Goal: Task Accomplishment & Management: Manage account settings

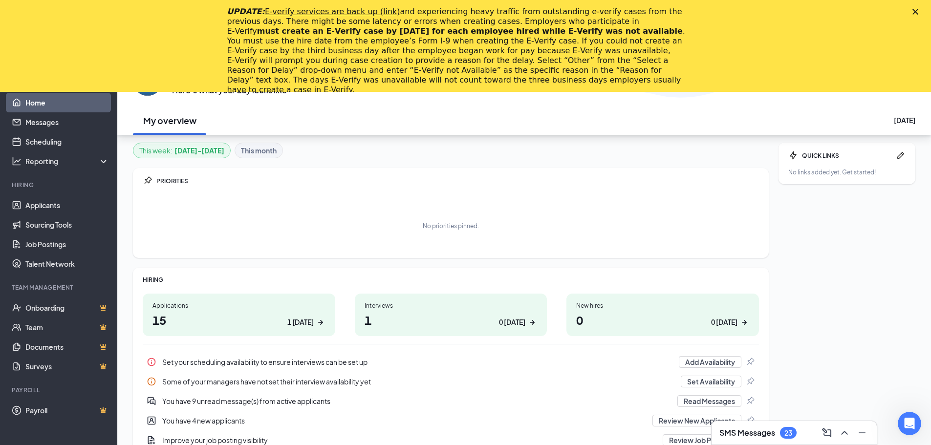
scroll to position [92, 0]
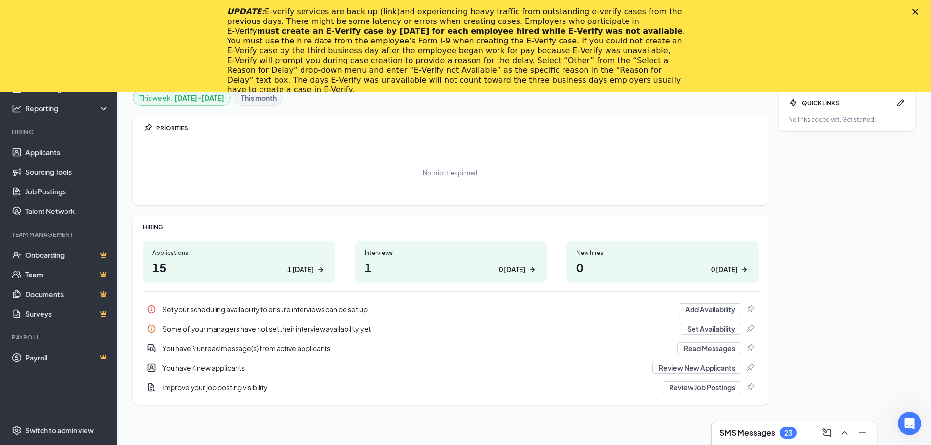
click at [918, 11] on icon "Close" at bounding box center [915, 12] width 6 height 6
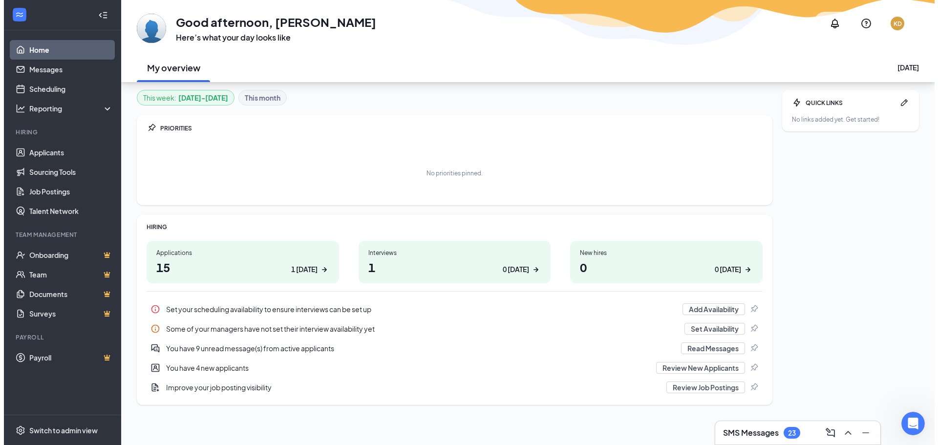
scroll to position [0, 0]
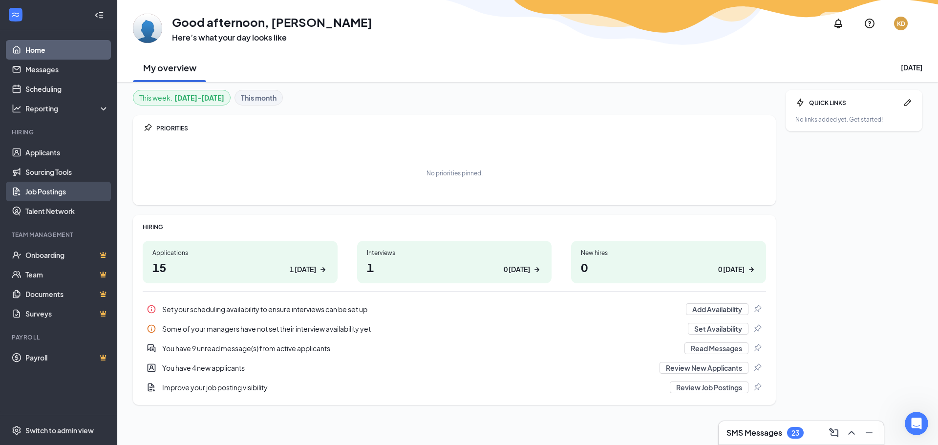
click at [40, 189] on link "Job Postings" at bounding box center [67, 192] width 84 height 20
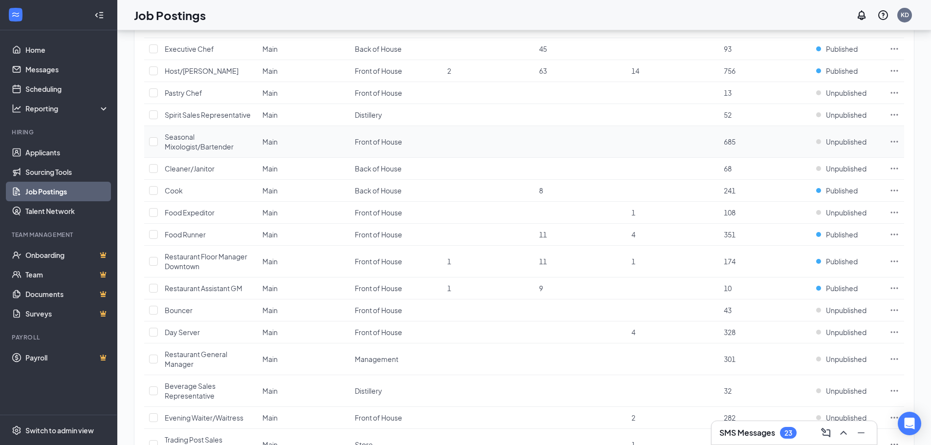
scroll to position [391, 0]
click at [839, 259] on span "Published" at bounding box center [842, 261] width 32 height 10
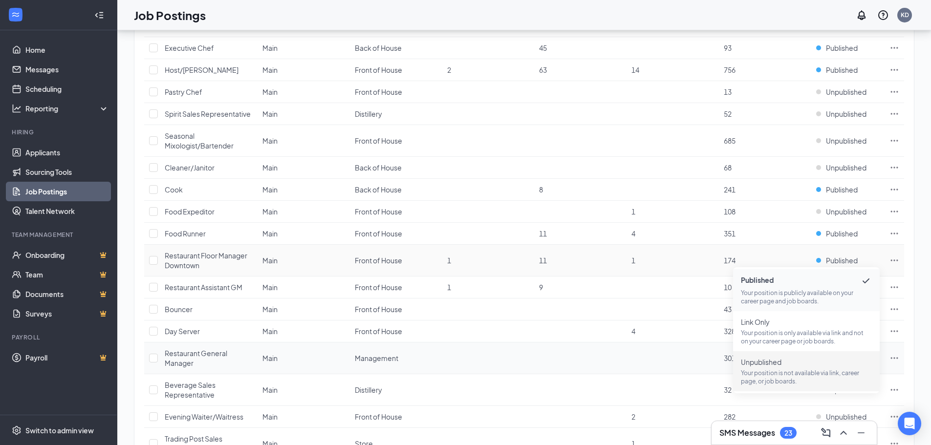
click at [762, 363] on span "Unpublished" at bounding box center [806, 362] width 131 height 10
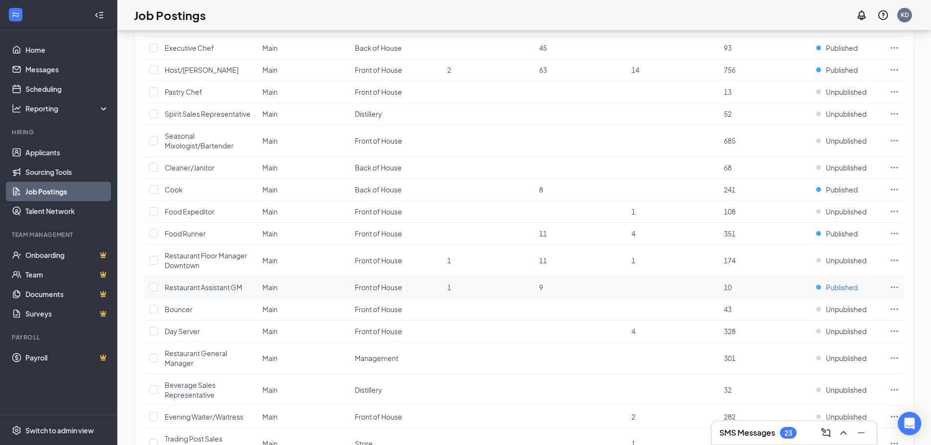
click at [840, 286] on span "Published" at bounding box center [842, 287] width 32 height 10
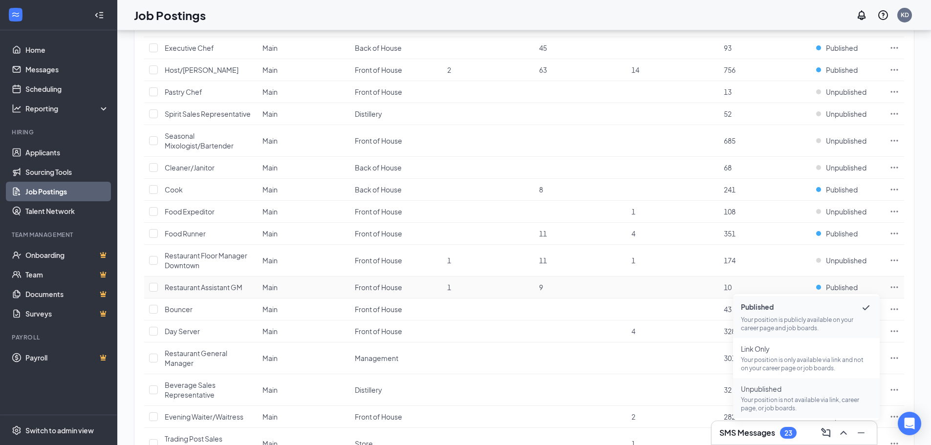
click at [781, 389] on span "Unpublished" at bounding box center [806, 389] width 131 height 10
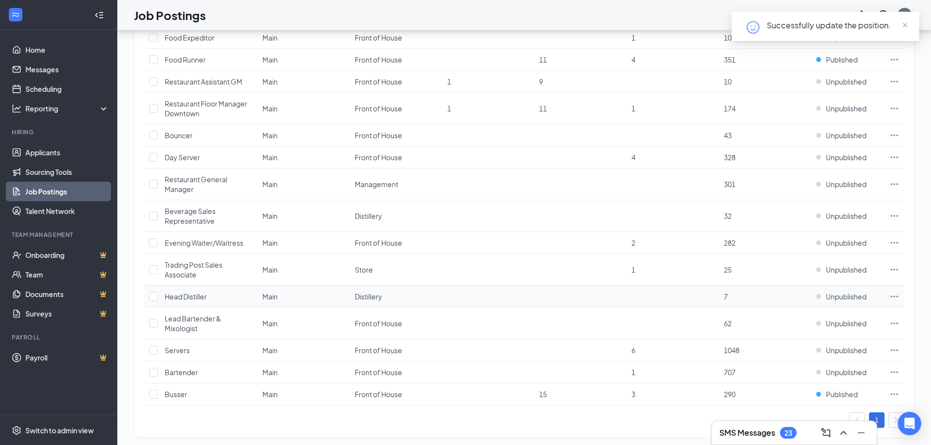
scroll to position [580, 0]
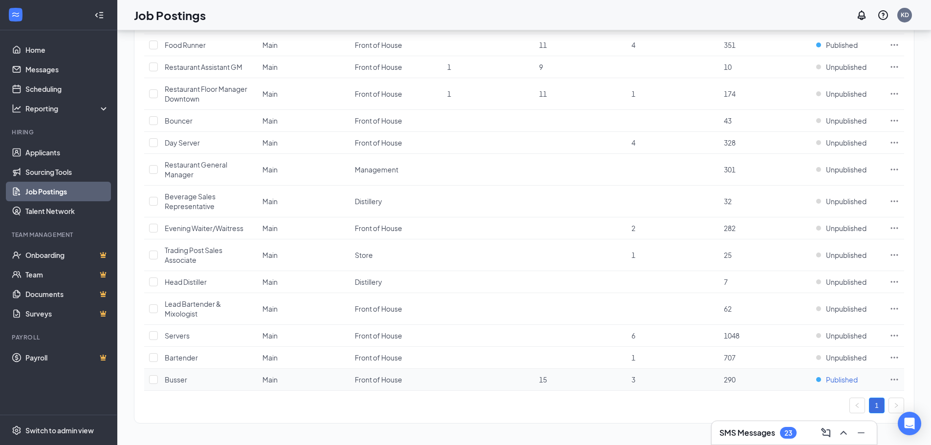
click at [843, 377] on span "Published" at bounding box center [842, 380] width 32 height 10
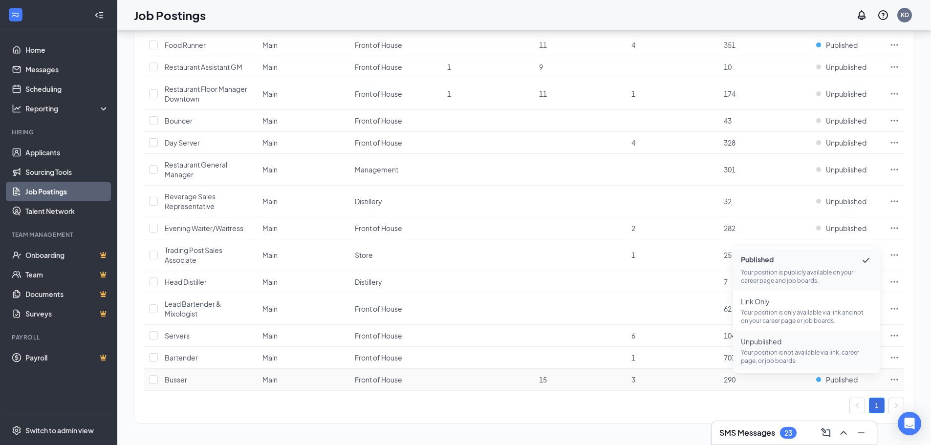
click at [802, 353] on p "Your position is not available via link, career page, or job boards." at bounding box center [806, 356] width 131 height 17
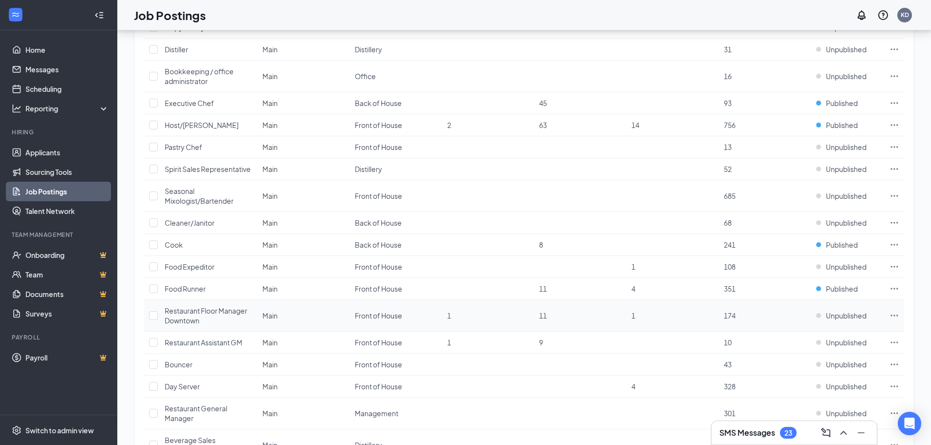
scroll to position [335, 0]
click at [896, 286] on icon "Ellipses" at bounding box center [894, 289] width 10 height 10
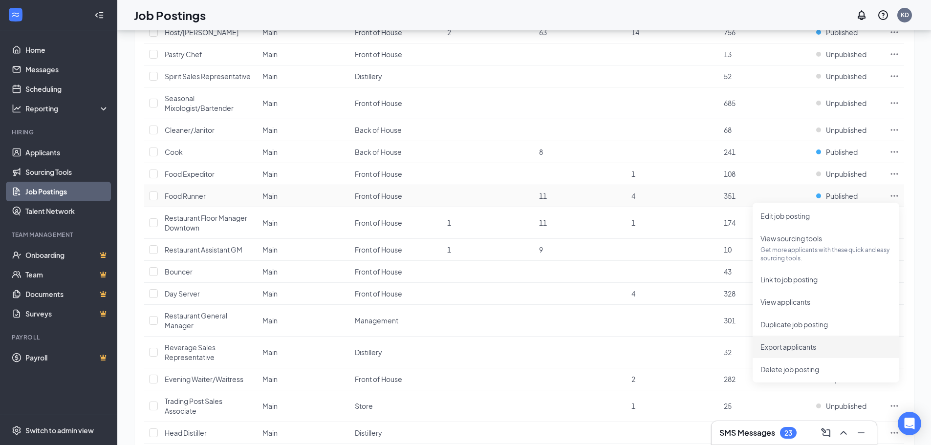
scroll to position [433, 0]
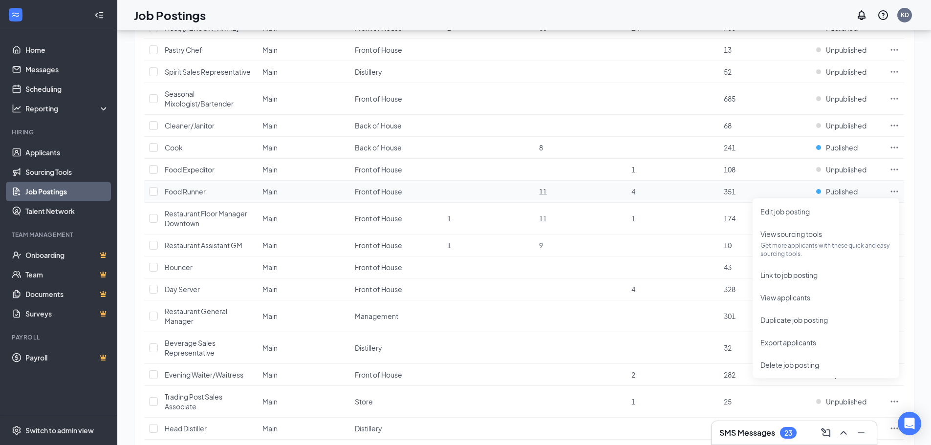
click at [892, 191] on icon "Ellipses" at bounding box center [894, 192] width 10 height 10
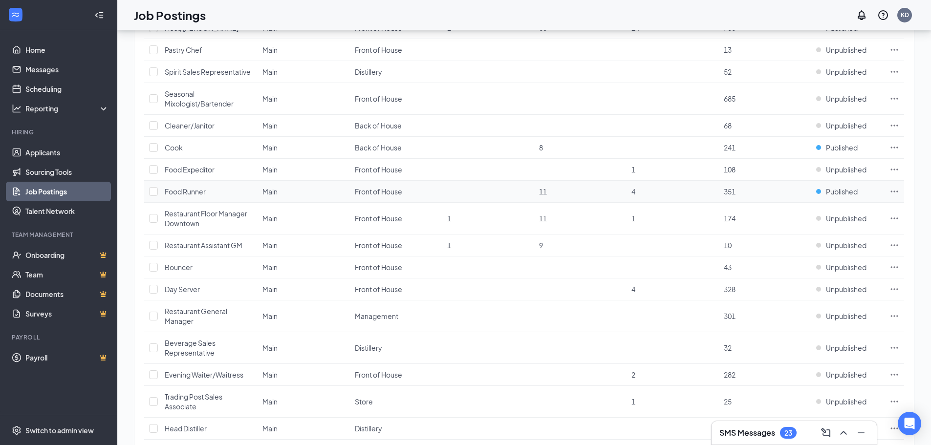
click at [897, 191] on icon "Ellipses" at bounding box center [894, 191] width 7 height 1
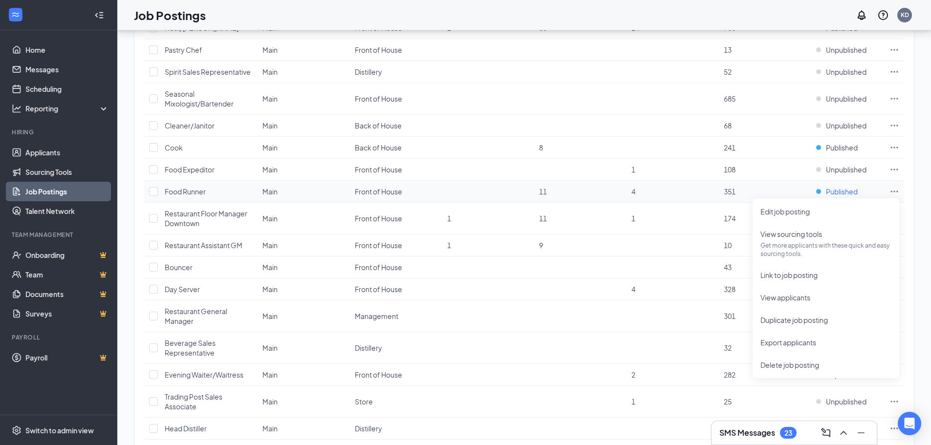
click at [846, 191] on span "Published" at bounding box center [842, 192] width 32 height 10
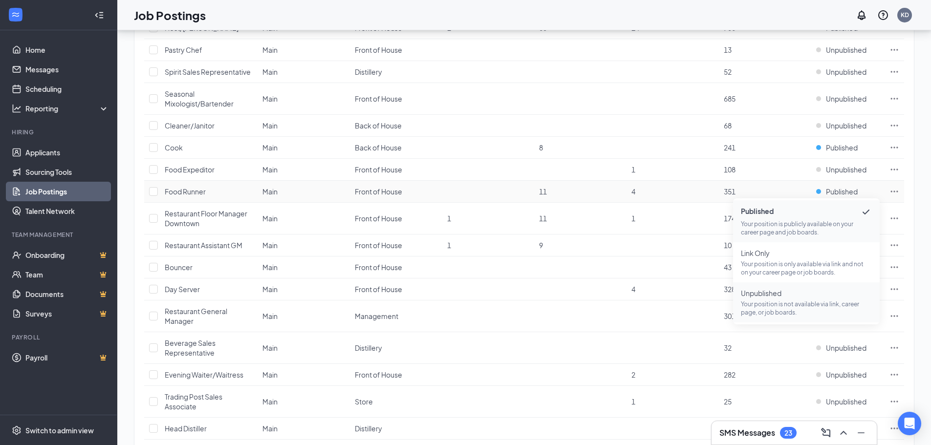
click at [800, 298] on span "Unpublished Your position is not available via link, career page, or job boards." at bounding box center [806, 302] width 131 height 28
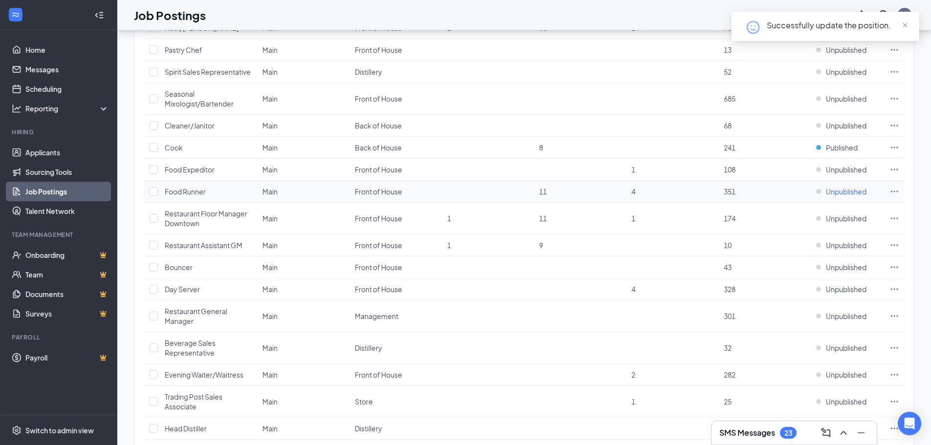
click at [845, 192] on span "Unpublished" at bounding box center [846, 192] width 41 height 10
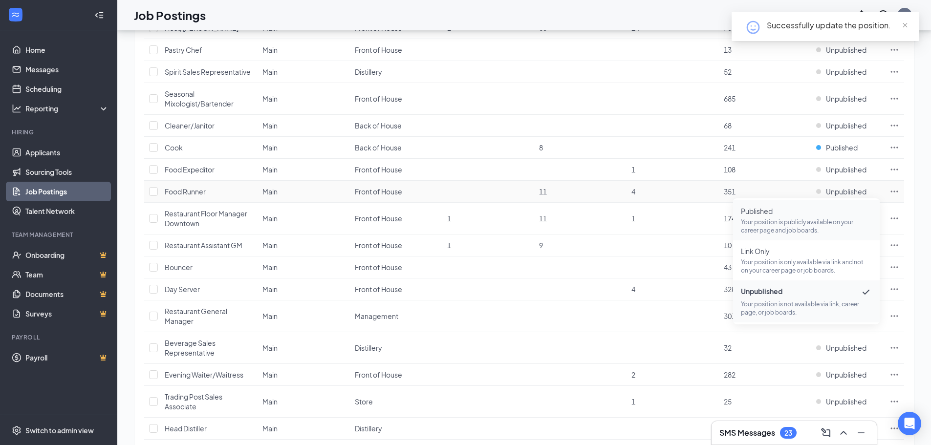
click at [823, 221] on p "Your position is publicly available on your career page and job boards." at bounding box center [806, 226] width 131 height 17
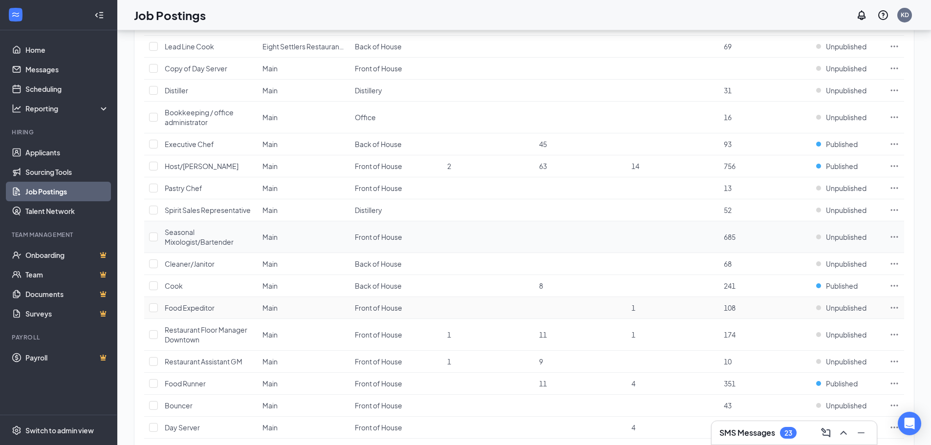
scroll to position [286, 0]
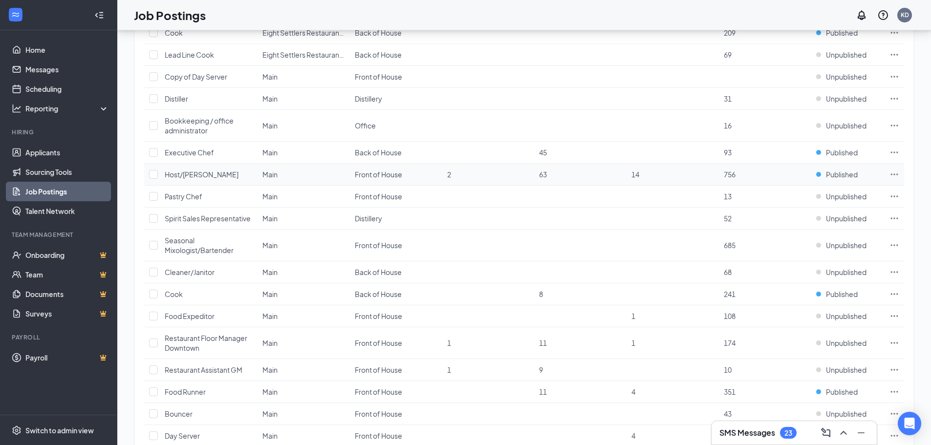
click at [891, 174] on icon "Ellipses" at bounding box center [894, 173] width 7 height 1
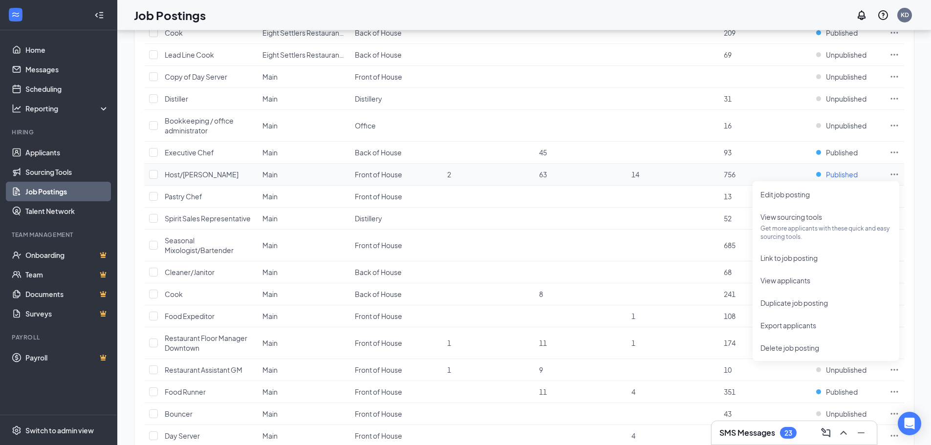
click at [838, 174] on span "Published" at bounding box center [842, 175] width 32 height 10
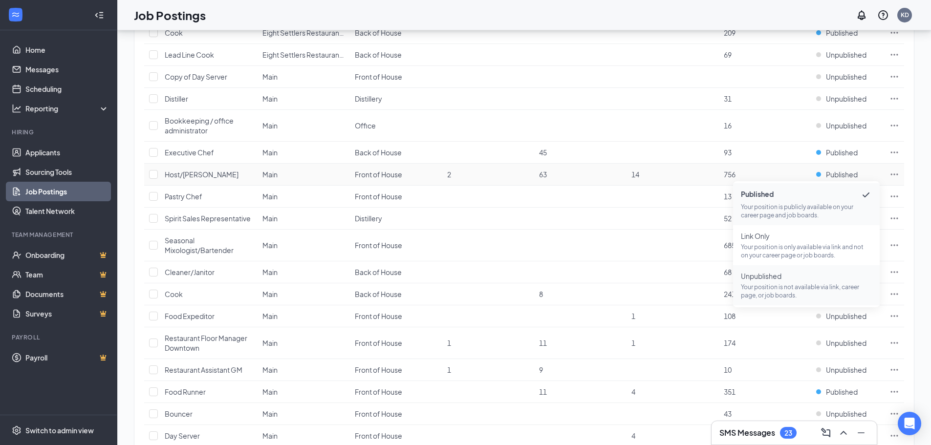
click at [781, 279] on span "Unpublished" at bounding box center [806, 276] width 131 height 10
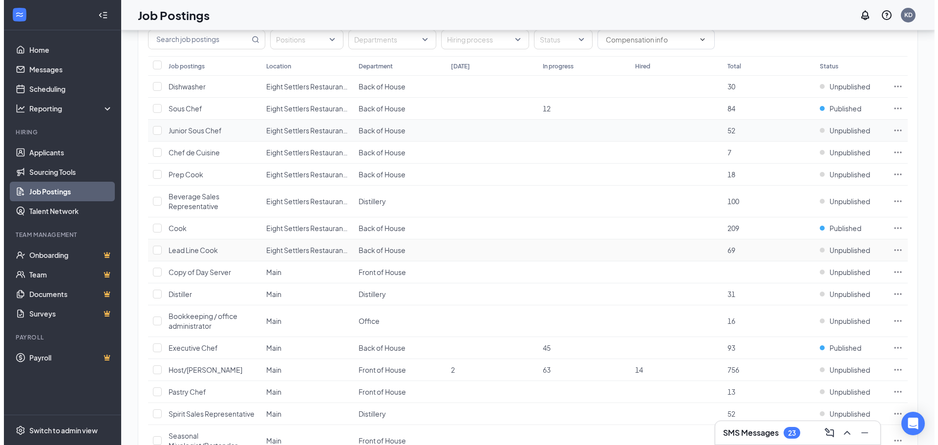
scroll to position [0, 0]
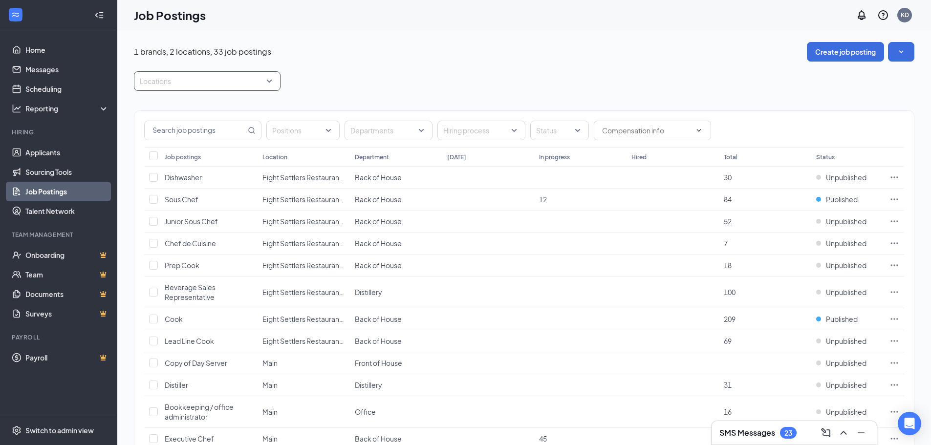
click at [167, 81] on div at bounding box center [202, 81] width 132 height 16
type input "server"
drag, startPoint x: 167, startPoint y: 81, endPoint x: 26, endPoint y: 76, distance: 140.8
click at [268, 82] on div "Locations" at bounding box center [207, 81] width 147 height 20
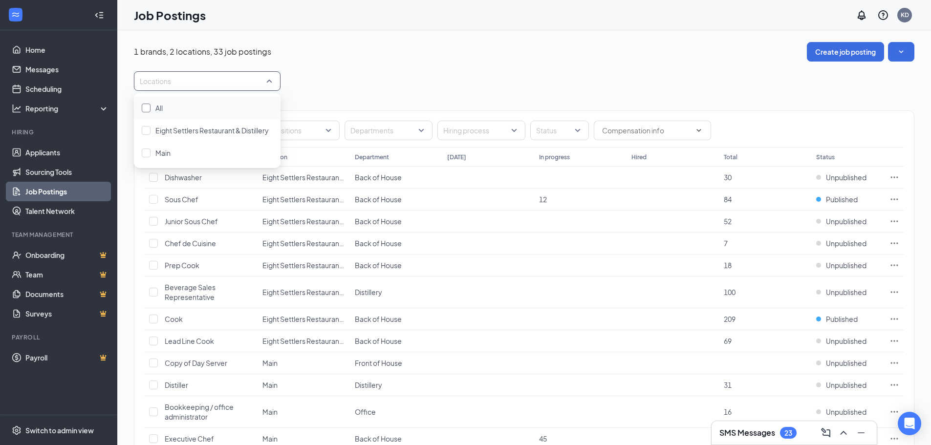
click at [150, 106] on div at bounding box center [146, 108] width 9 height 9
click at [377, 82] on div "All locations" at bounding box center [524, 81] width 780 height 20
click at [224, 126] on input "text" at bounding box center [195, 130] width 101 height 19
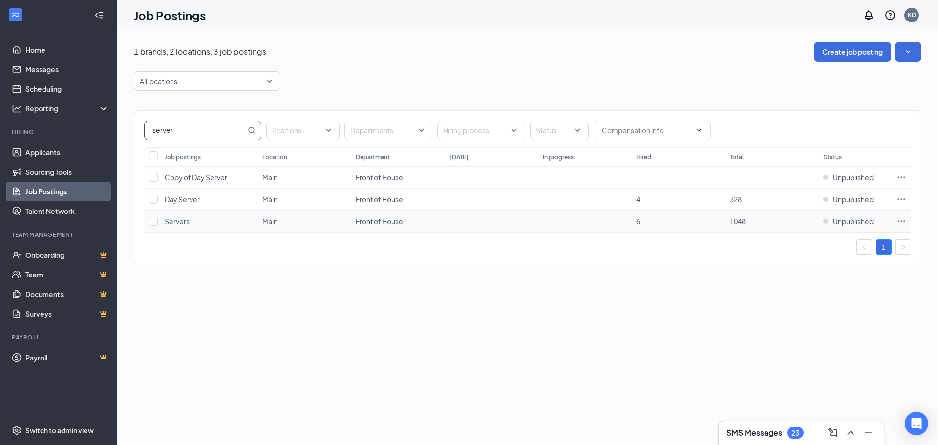
type input "server"
click at [181, 220] on span "Servers" at bounding box center [177, 221] width 25 height 9
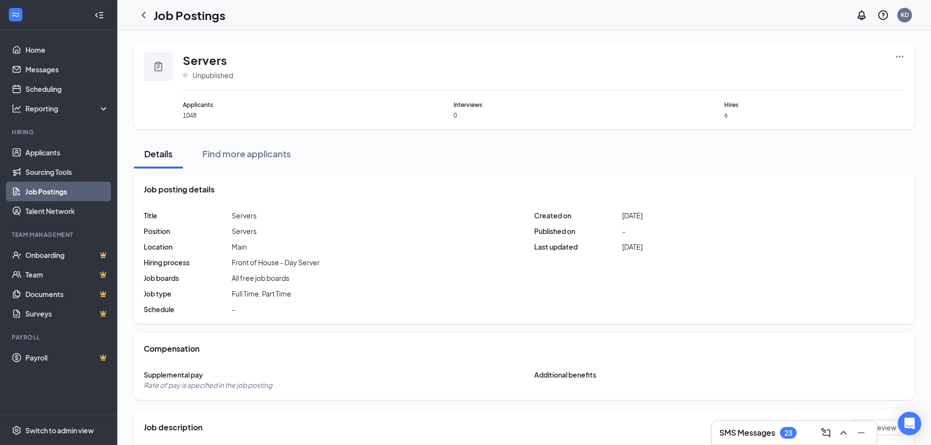
click at [239, 213] on span "Servers" at bounding box center [244, 216] width 25 height 10
click at [238, 215] on span "Servers" at bounding box center [244, 216] width 25 height 10
click at [900, 56] on icon "Ellipses" at bounding box center [899, 56] width 7 height 1
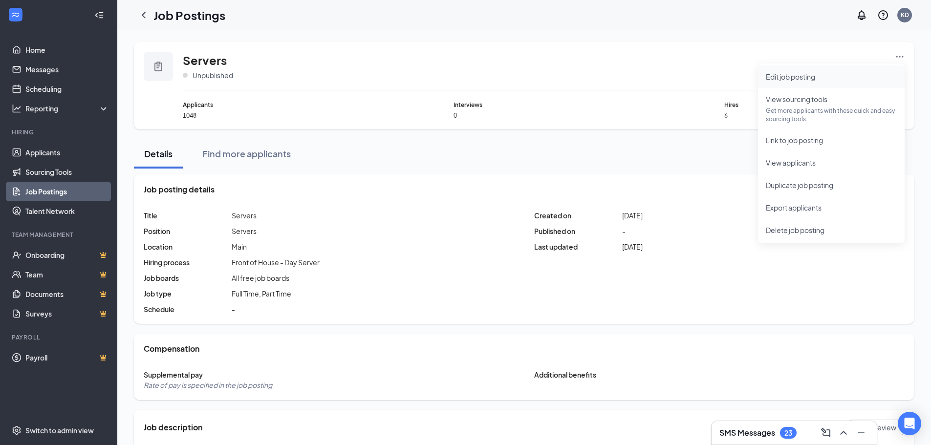
click at [802, 74] on span "Edit job posting" at bounding box center [790, 76] width 49 height 9
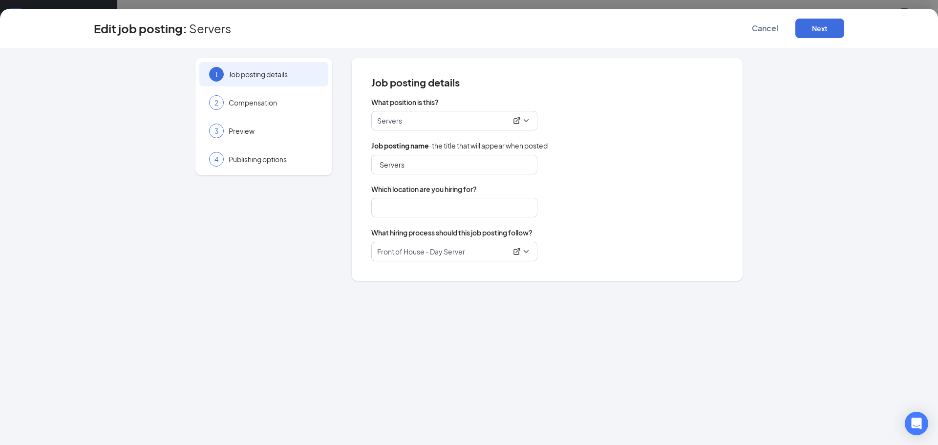
type input "Main"
click at [377, 122] on div "Servers" at bounding box center [454, 121] width 166 height 20
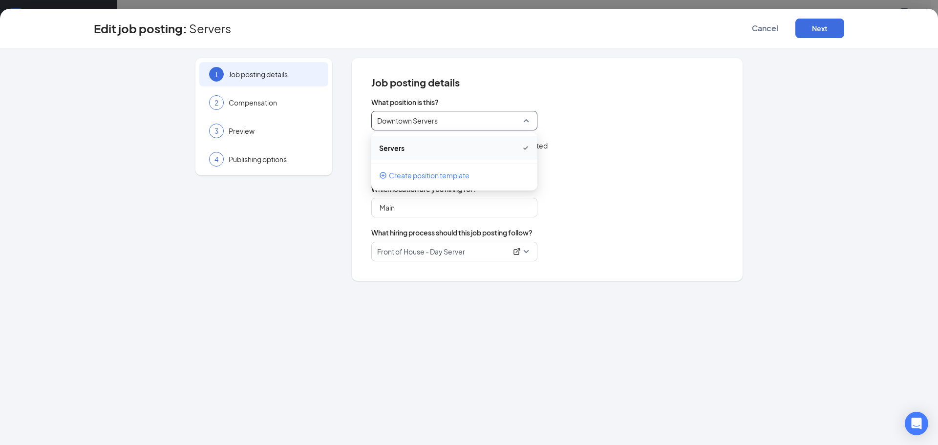
type input "Downtown Servers"
click at [613, 133] on div "What position is this? 33329 Servers 33329 Servers Create position template Job…" at bounding box center [547, 179] width 352 height 164
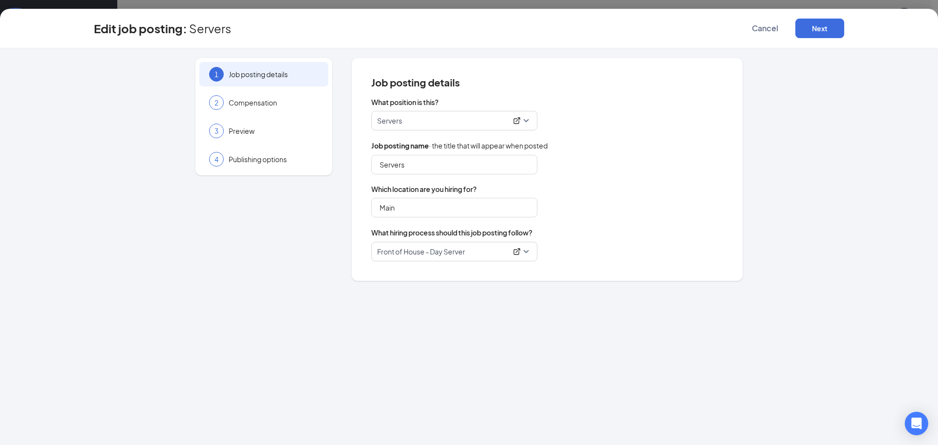
click at [377, 122] on div "Servers" at bounding box center [454, 121] width 166 height 20
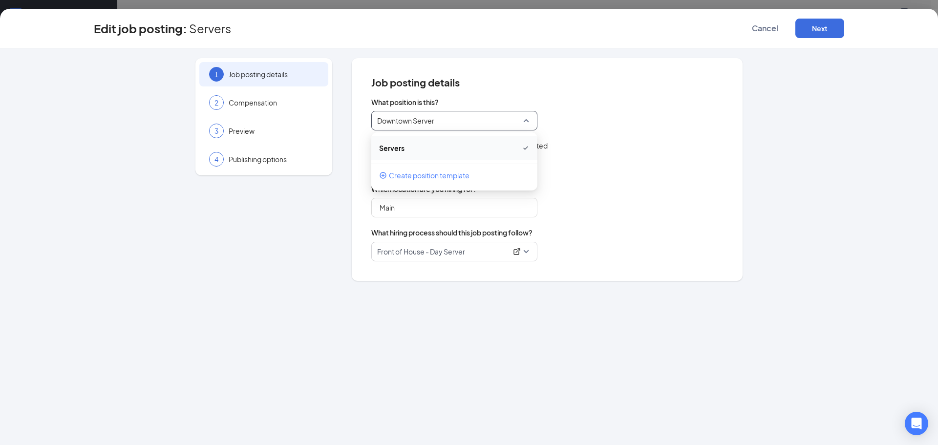
type input "Downtown Server"
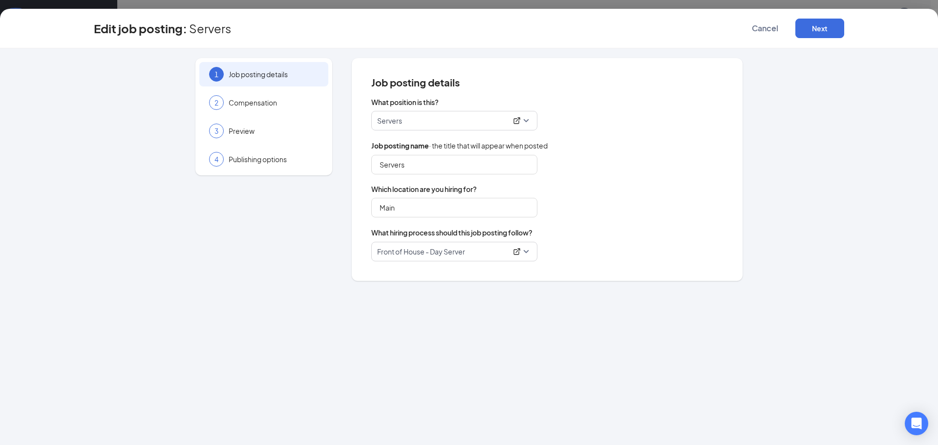
click at [707, 186] on span "Which location are you hiring for?" at bounding box center [547, 189] width 352 height 10
click at [381, 162] on input "Servers" at bounding box center [454, 165] width 166 height 20
type input "Downtown Servers"
click at [823, 26] on button "Next" at bounding box center [820, 29] width 49 height 20
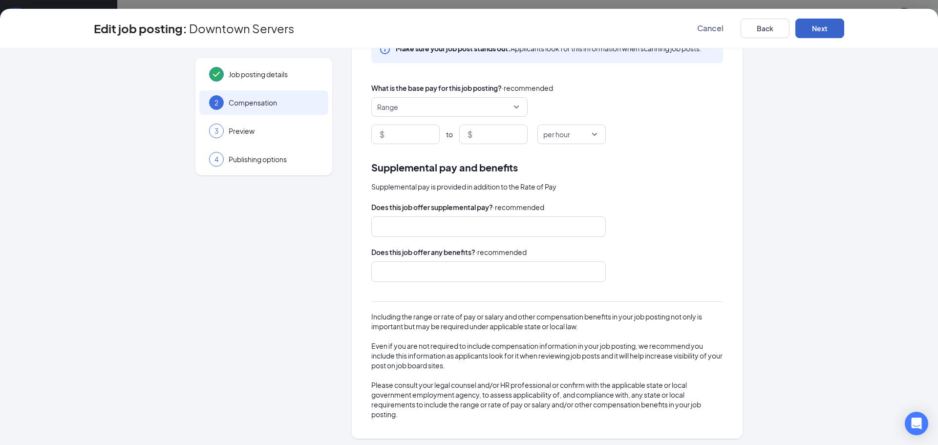
scroll to position [65, 0]
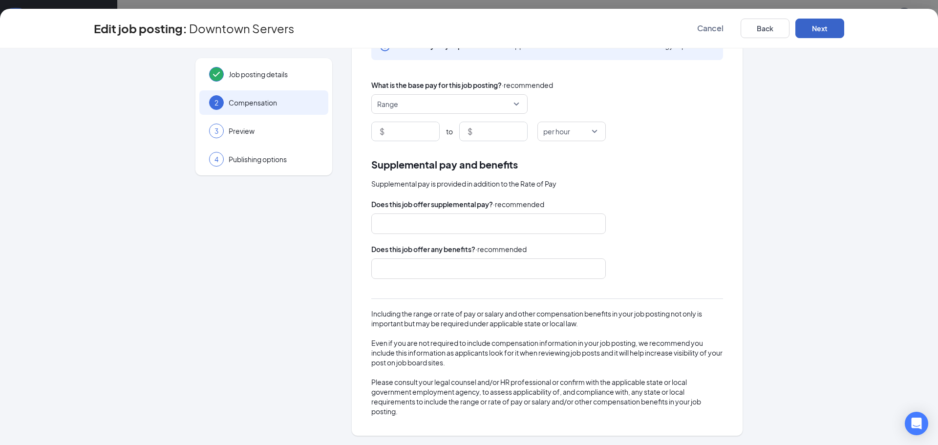
click at [824, 27] on button "Next" at bounding box center [820, 29] width 49 height 20
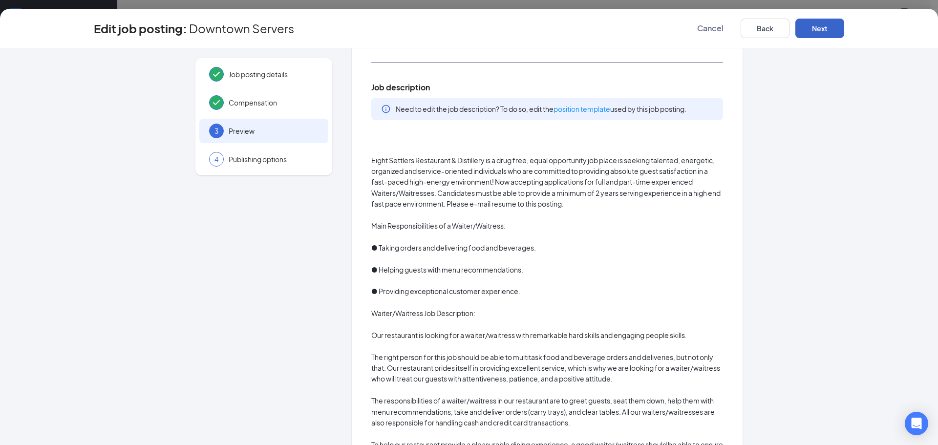
click at [824, 27] on button "Next" at bounding box center [820, 29] width 49 height 20
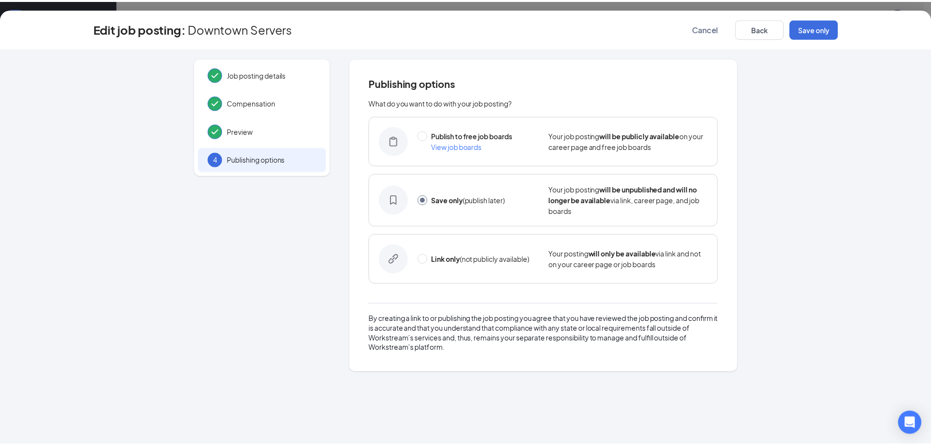
scroll to position [0, 0]
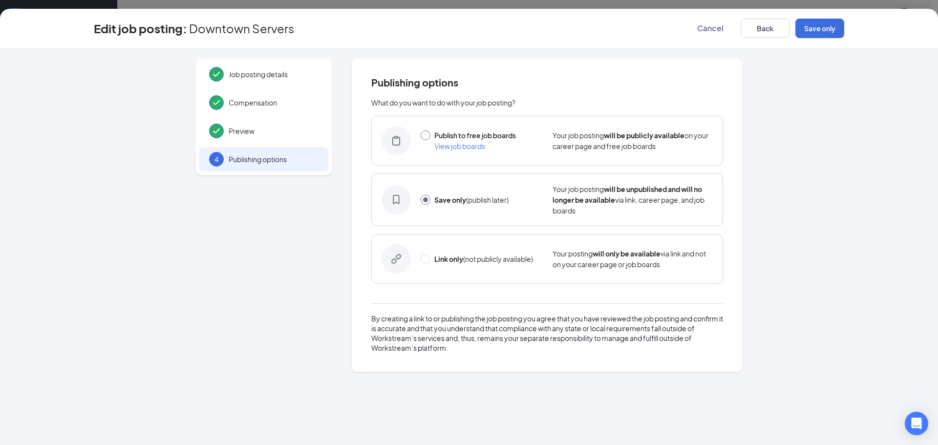
click at [428, 135] on input "radio" at bounding box center [426, 135] width 10 height 10
radio input "true"
radio input "false"
click at [821, 26] on button "Publish" at bounding box center [820, 29] width 49 height 20
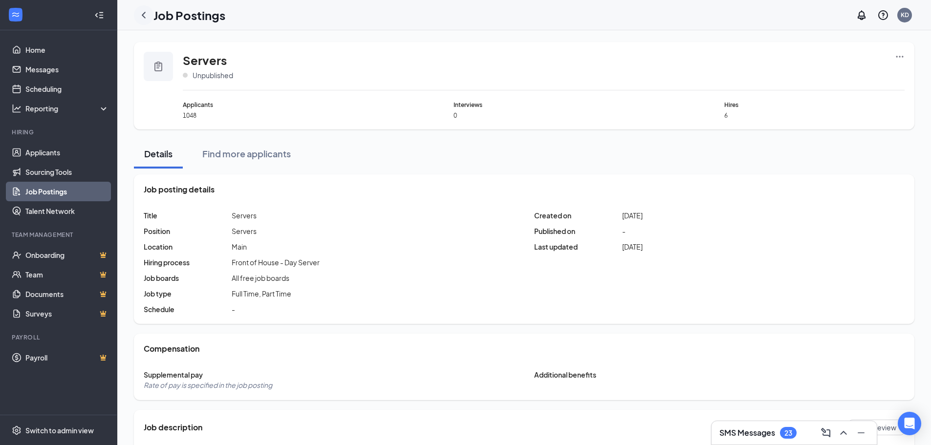
click at [146, 13] on icon "ChevronLeft" at bounding box center [144, 15] width 12 height 12
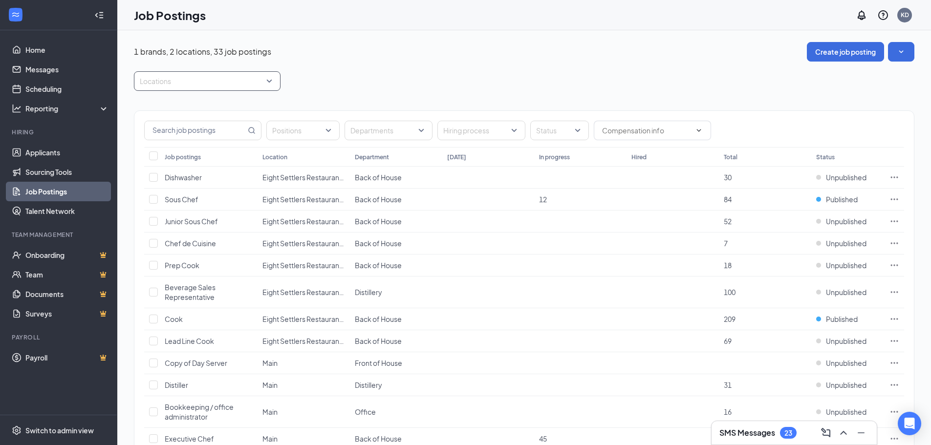
click at [270, 80] on div "Locations" at bounding box center [207, 81] width 147 height 20
click at [147, 104] on div at bounding box center [146, 108] width 9 height 9
click at [237, 131] on input "text" at bounding box center [195, 130] width 101 height 19
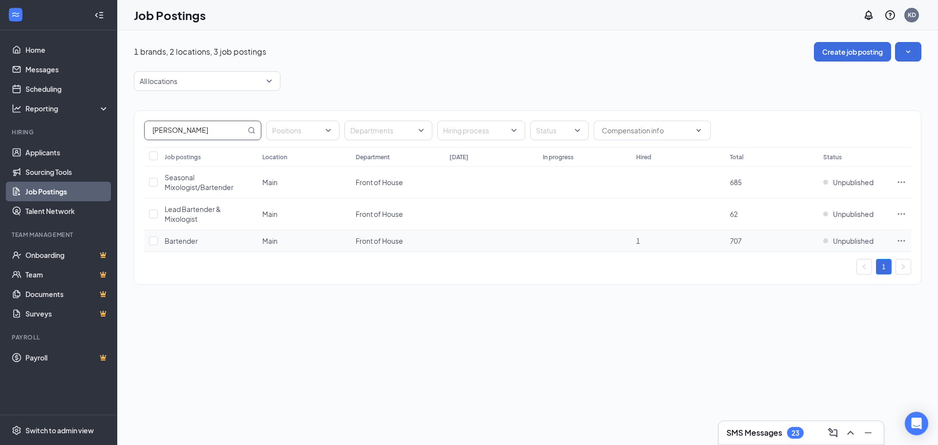
type input "[PERSON_NAME]"
click at [183, 242] on span "Bartender" at bounding box center [181, 241] width 33 height 9
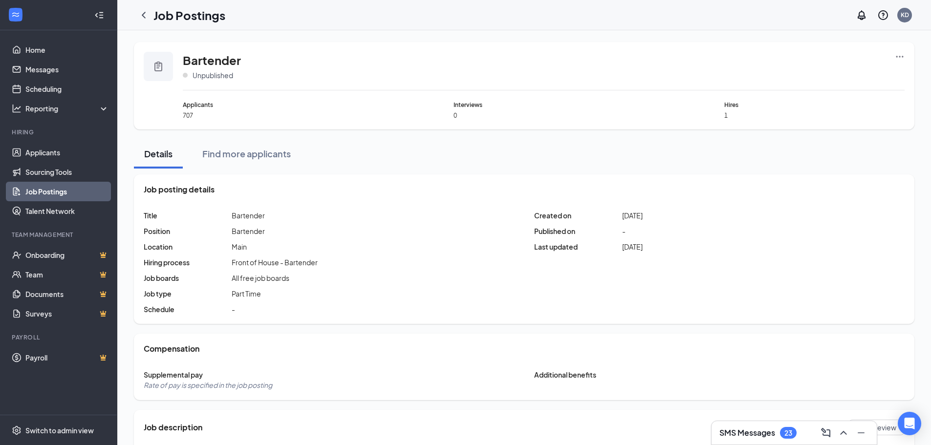
click at [899, 56] on icon "Ellipses" at bounding box center [900, 57] width 10 height 10
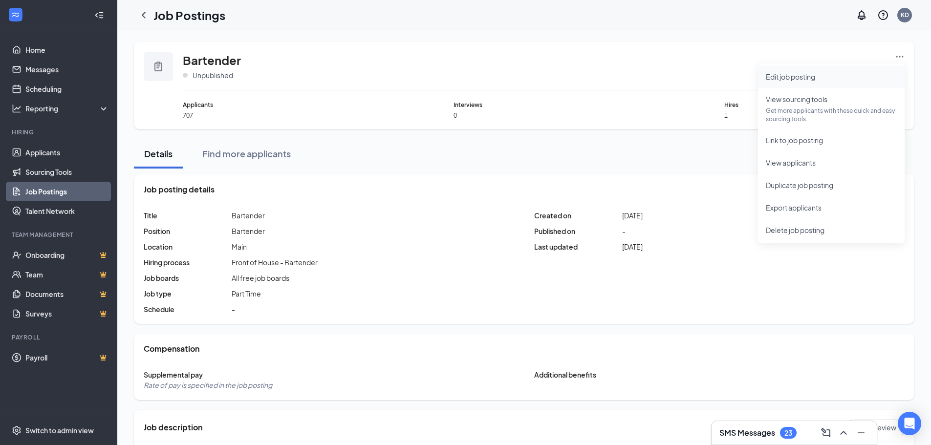
click at [787, 76] on span "Edit job posting" at bounding box center [790, 76] width 49 height 9
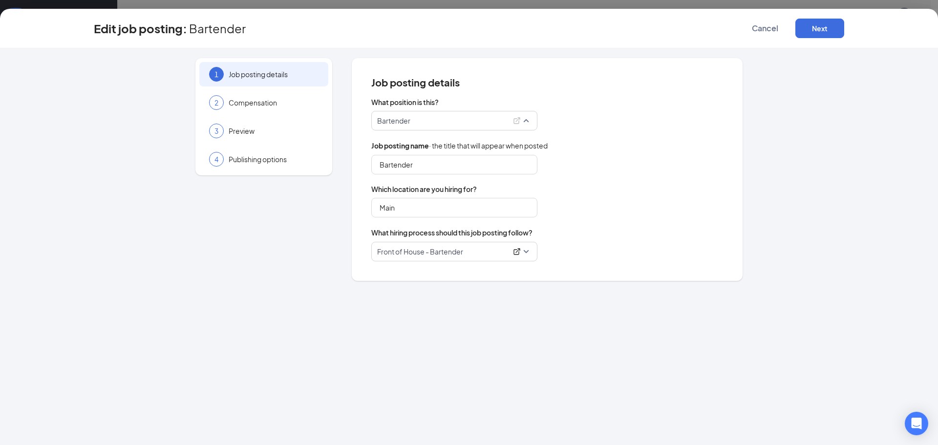
click at [374, 120] on div "Bartender" at bounding box center [454, 121] width 166 height 20
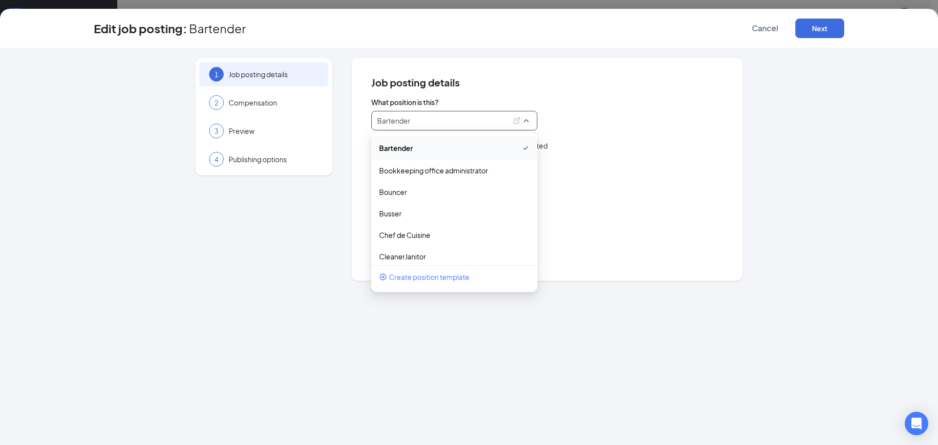
click at [632, 149] on div "Job posting name · the title that will appear when posted" at bounding box center [547, 145] width 352 height 11
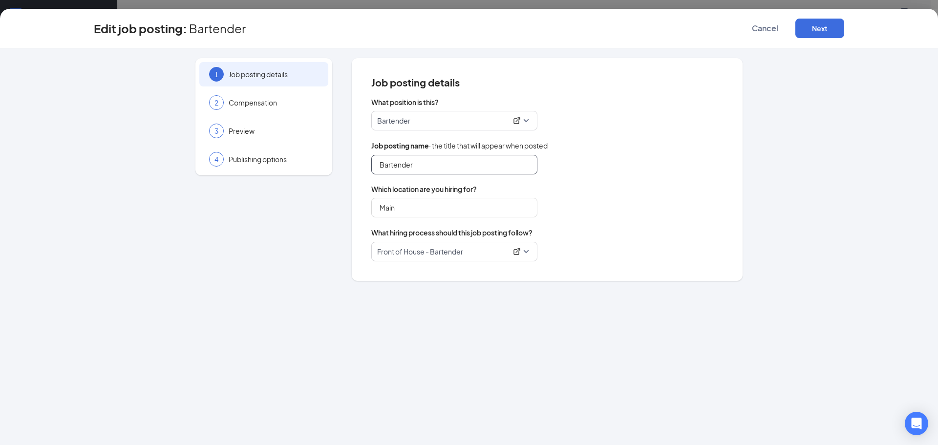
click at [378, 161] on input "Bartender" at bounding box center [454, 165] width 166 height 20
type input "Downtown Bartender"
click at [828, 30] on button "Next" at bounding box center [820, 29] width 49 height 20
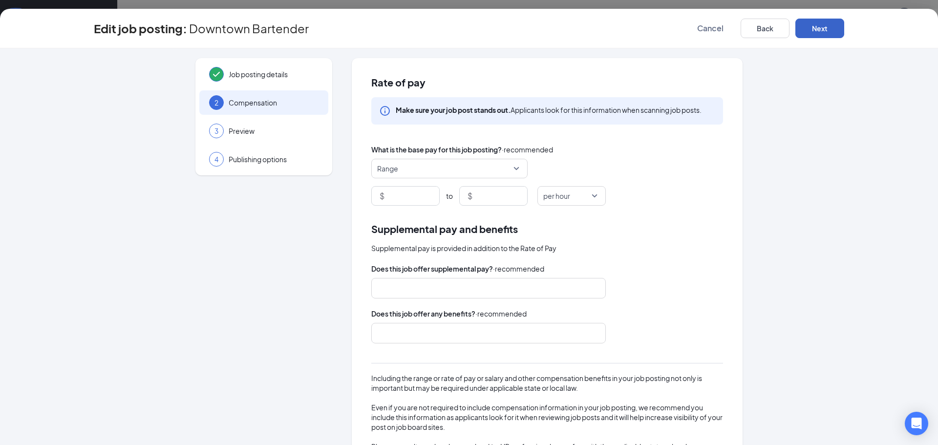
click at [829, 25] on button "Next" at bounding box center [820, 29] width 49 height 20
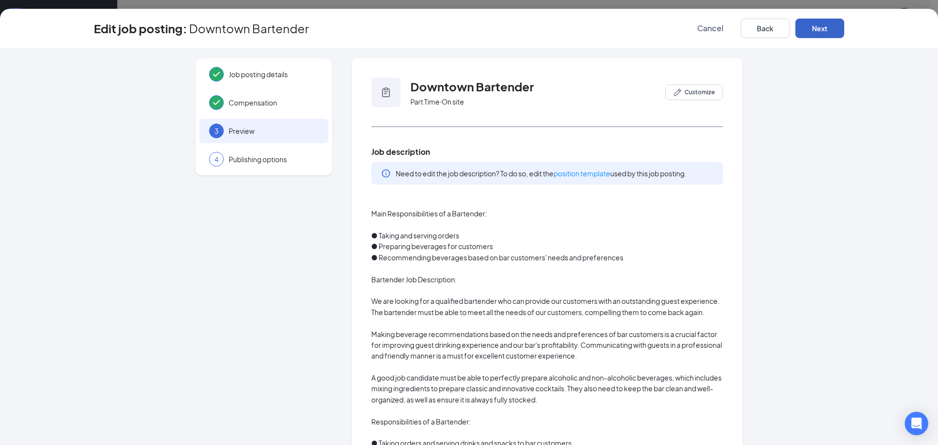
click at [829, 26] on button "Next" at bounding box center [820, 29] width 49 height 20
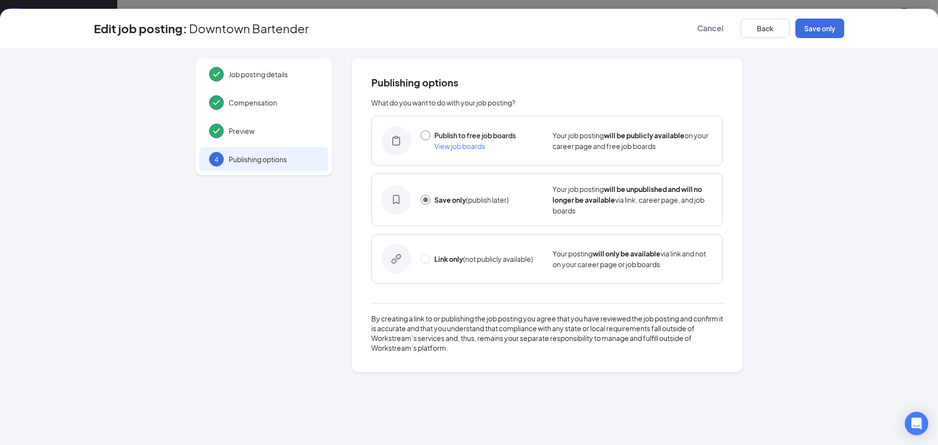
click at [429, 133] on input "radio" at bounding box center [426, 135] width 10 height 10
radio input "true"
radio input "false"
click at [821, 22] on button "Publish" at bounding box center [820, 29] width 49 height 20
